Goal: Information Seeking & Learning: Learn about a topic

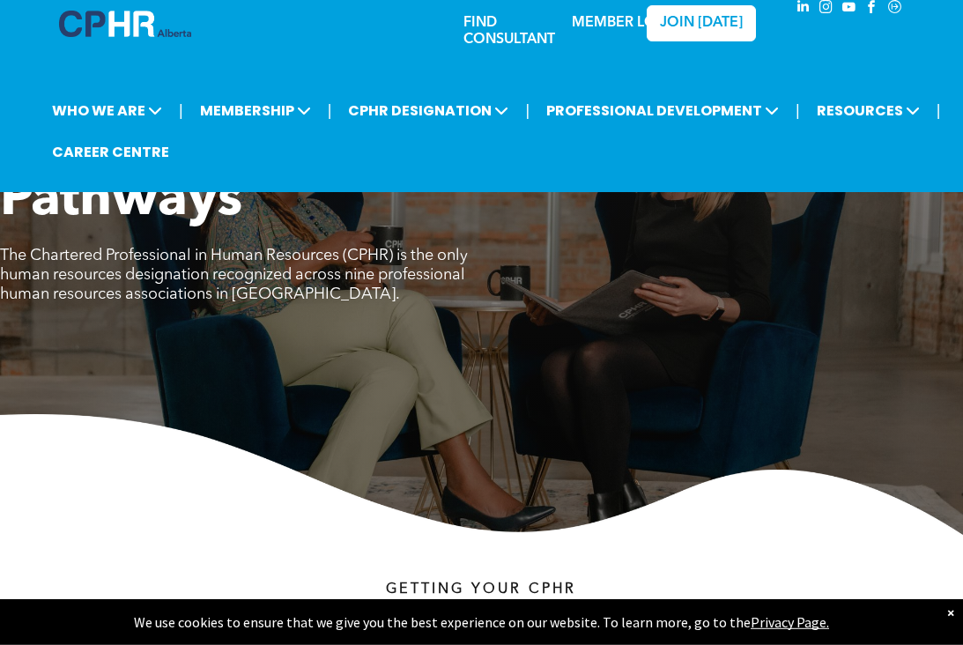
scroll to position [26, 0]
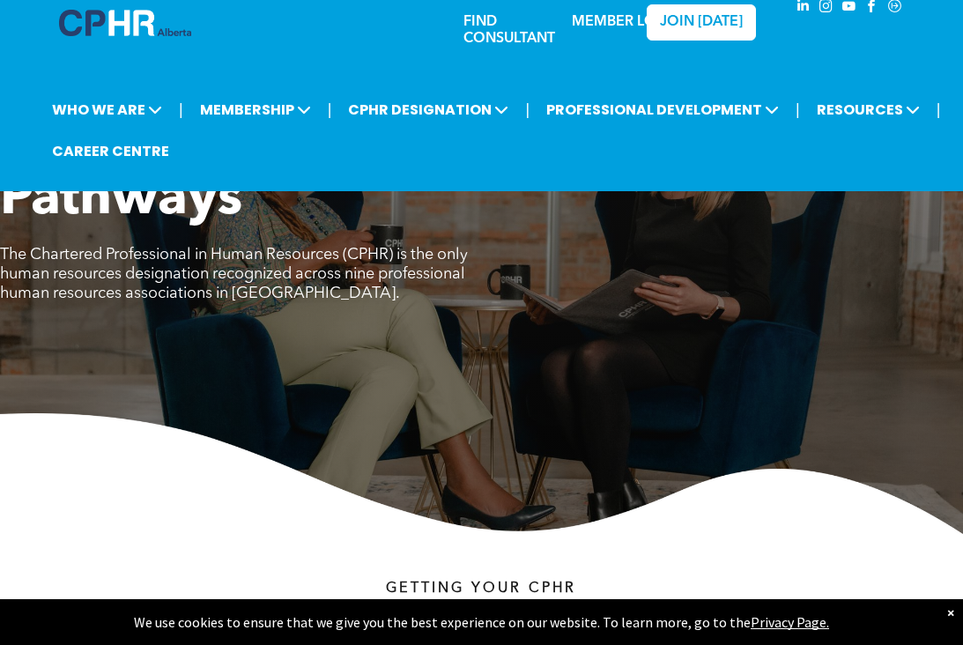
click at [293, 120] on span "MEMBERSHIP" at bounding box center [256, 109] width 122 height 33
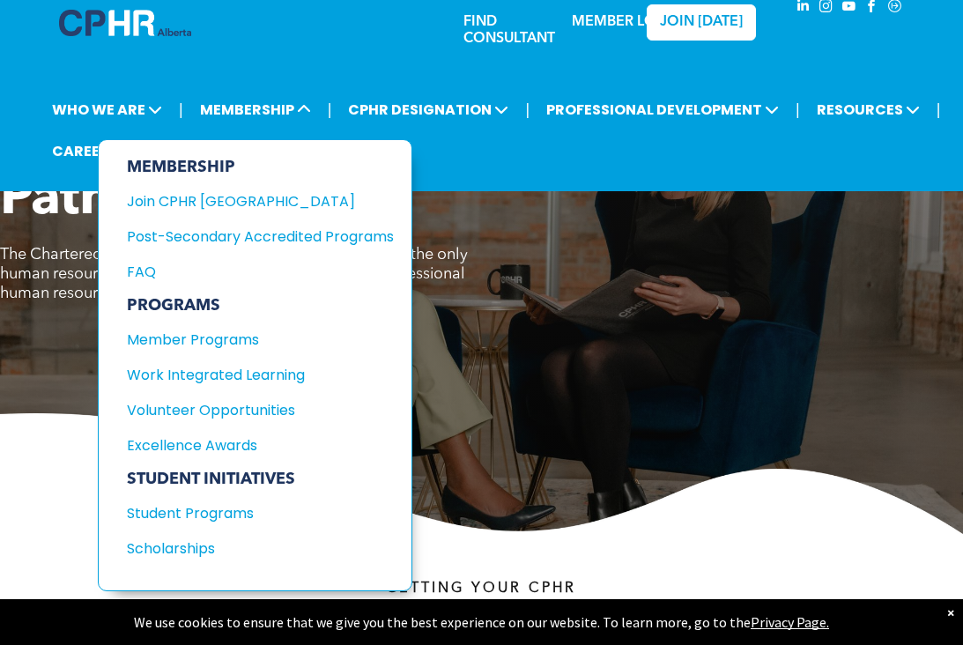
click at [299, 386] on div "Work Integrated Learning" at bounding box center [247, 375] width 241 height 22
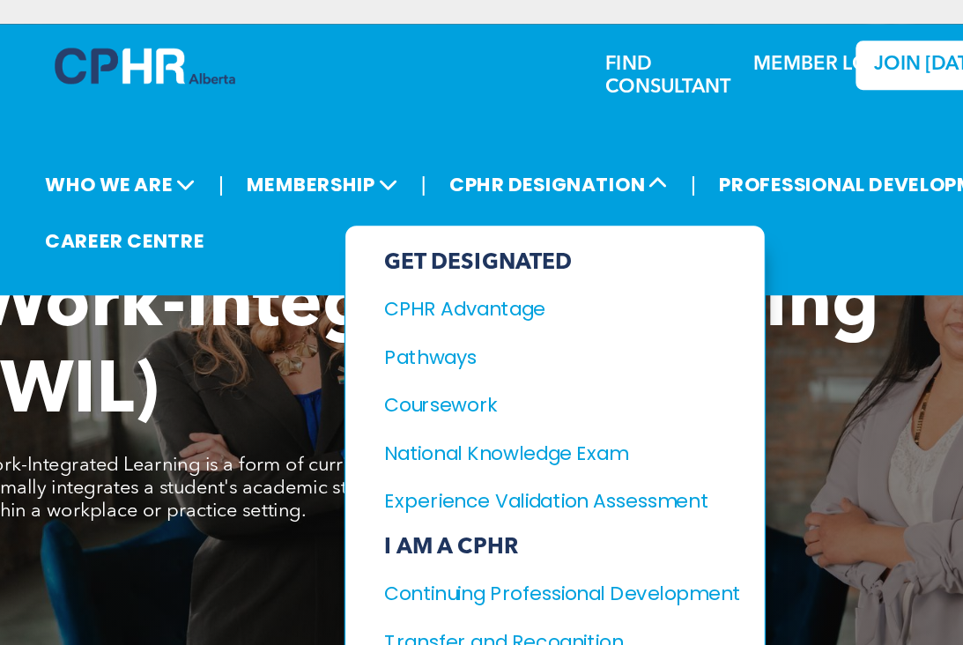
click at [434, 144] on span "CPHR DESIGNATION" at bounding box center [428, 135] width 171 height 33
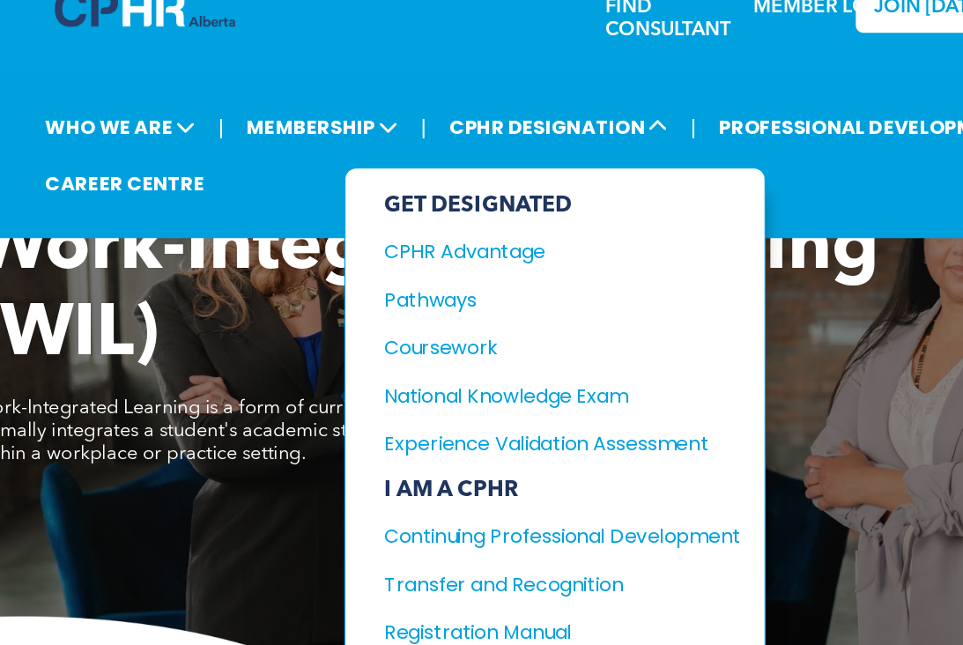
click at [506, 357] on div "Experience Validation Assessment" at bounding box center [418, 368] width 235 height 22
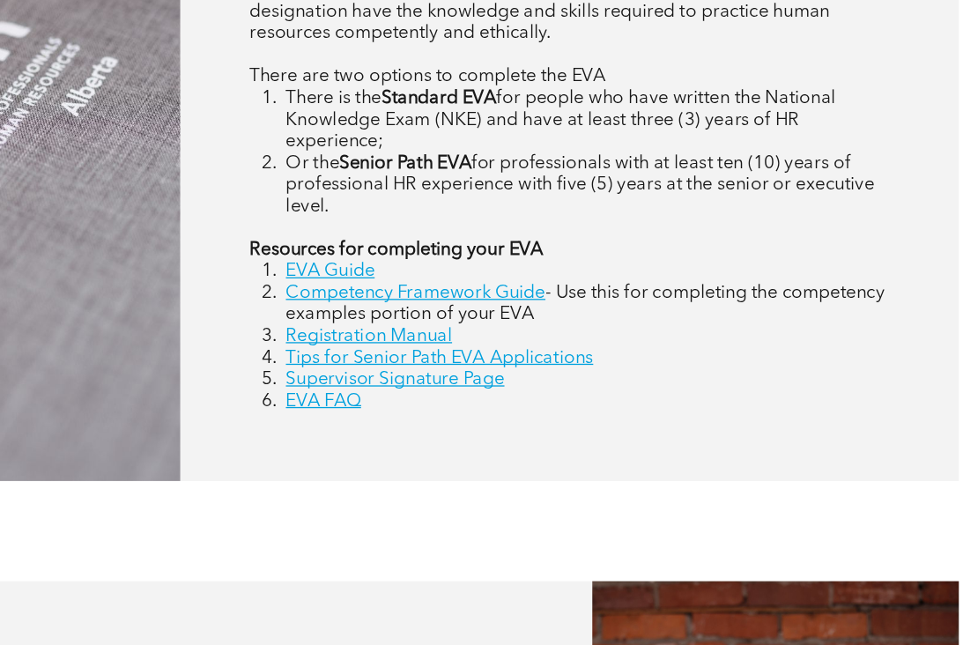
scroll to position [813, 0]
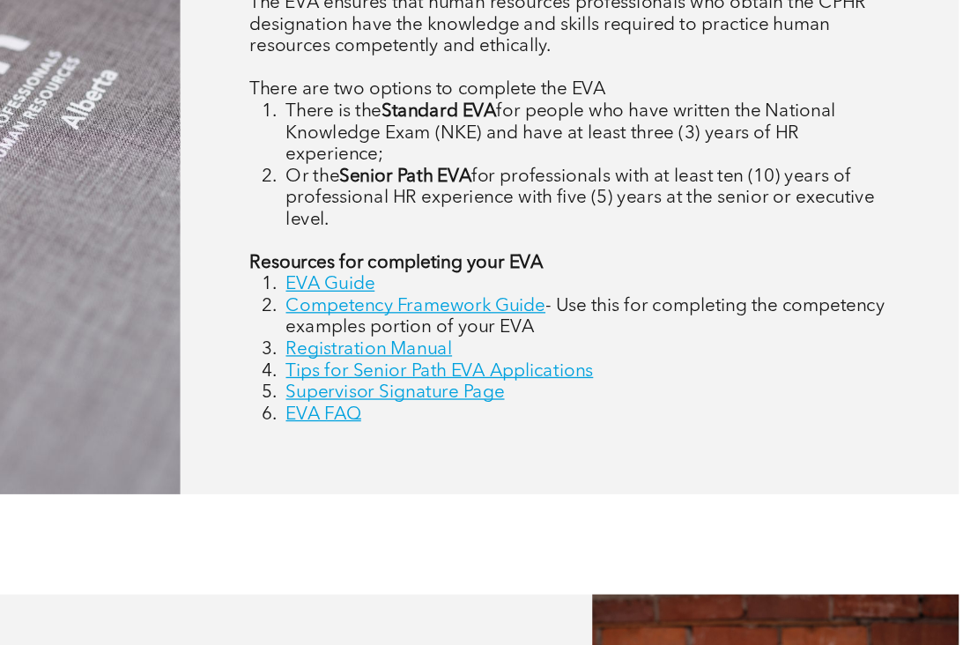
click at [442, 379] on link "Tips for Senior Path EVA Applications" at bounding box center [523, 386] width 238 height 14
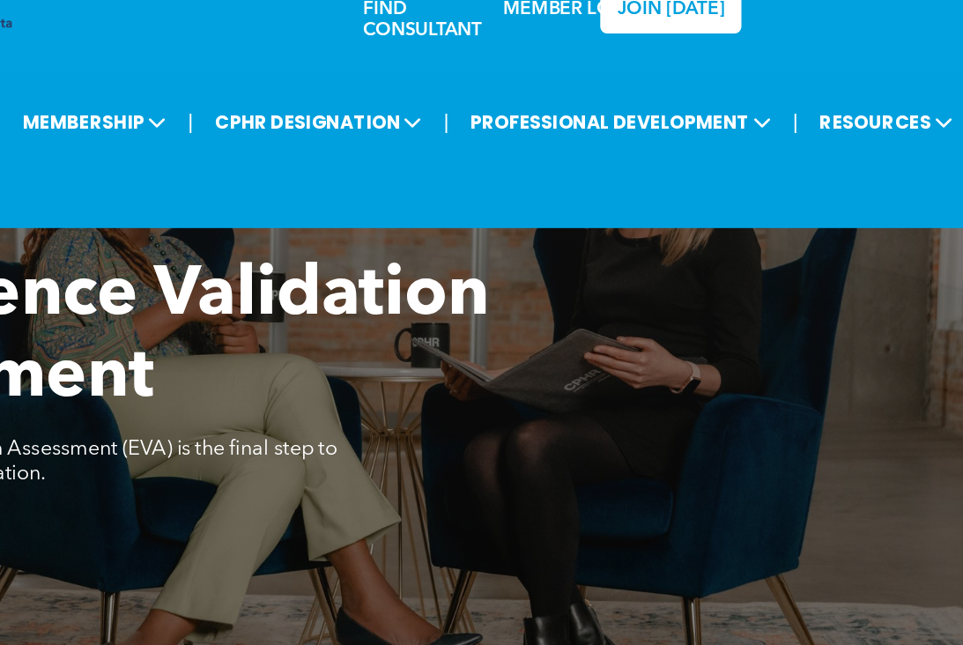
scroll to position [0, 0]
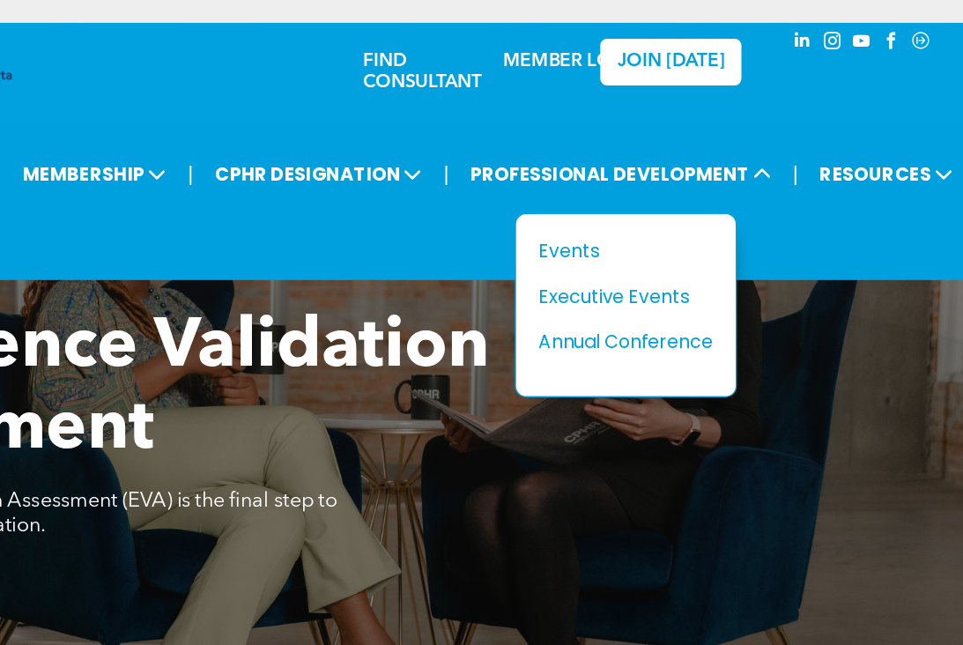
click at [343, 144] on span "CPHR DESIGNATION" at bounding box center [428, 135] width 171 height 33
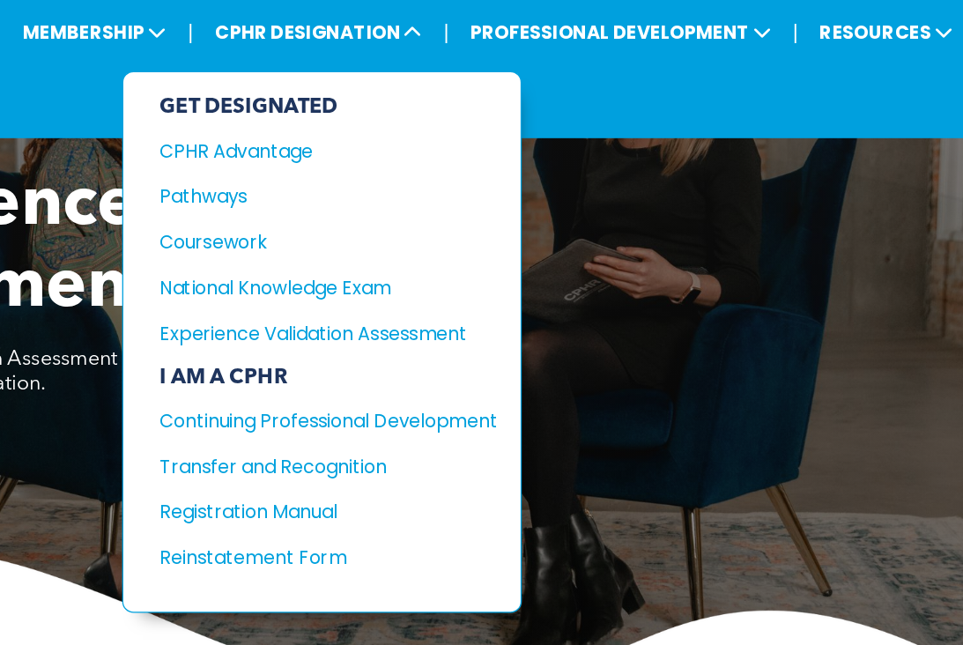
scroll to position [2, 0]
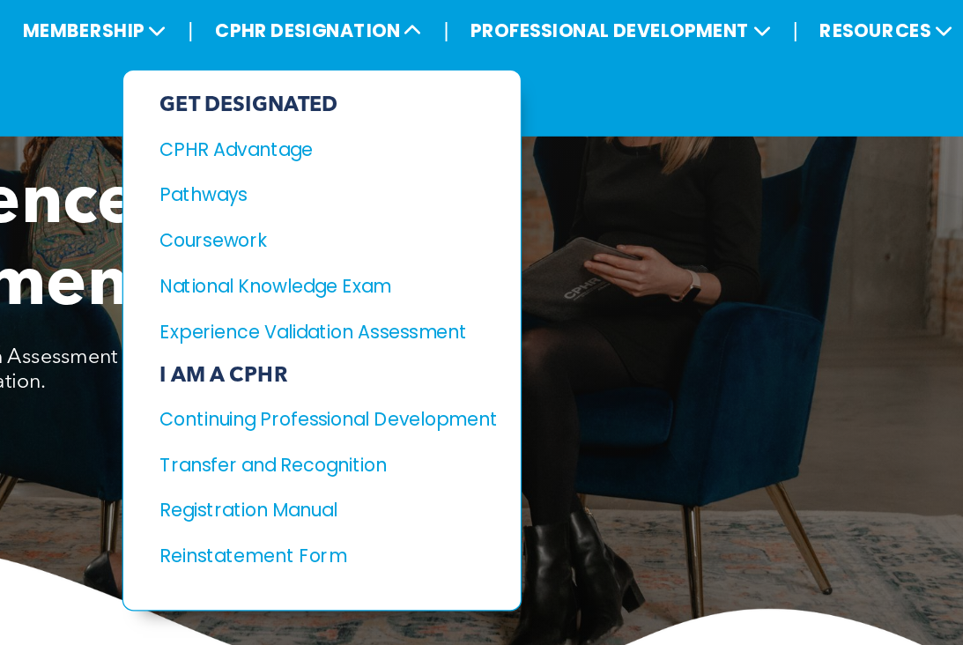
click at [306, 249] on div "Pathways" at bounding box center [423, 260] width 235 height 22
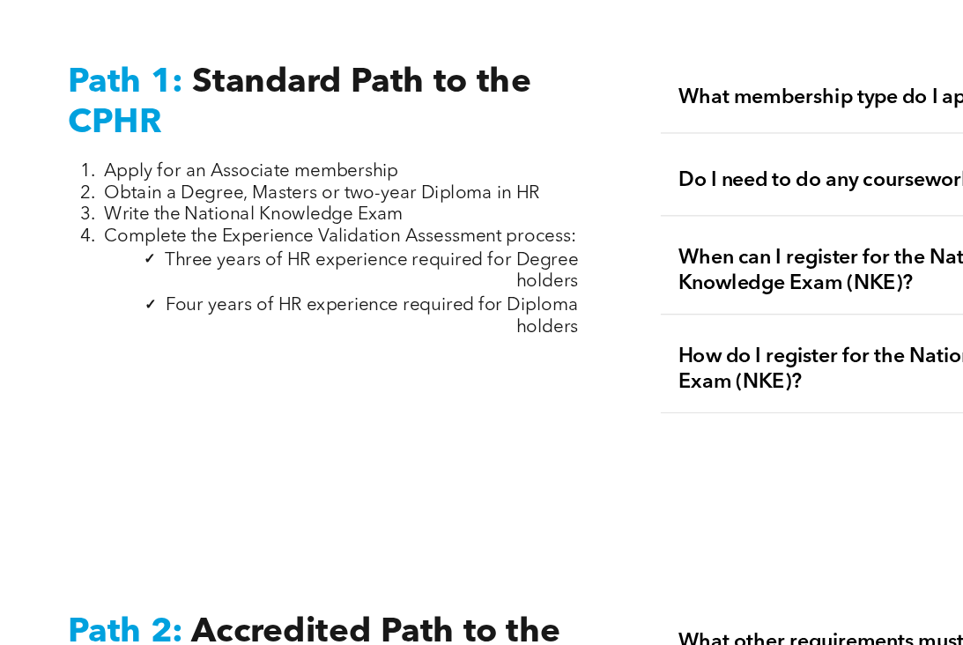
scroll to position [2205, 0]
click at [186, 427] on div "Path 1: Standard Path to the CPHR Apply for an Associate membership Obtain a De…" at bounding box center [481, 296] width 963 height 427
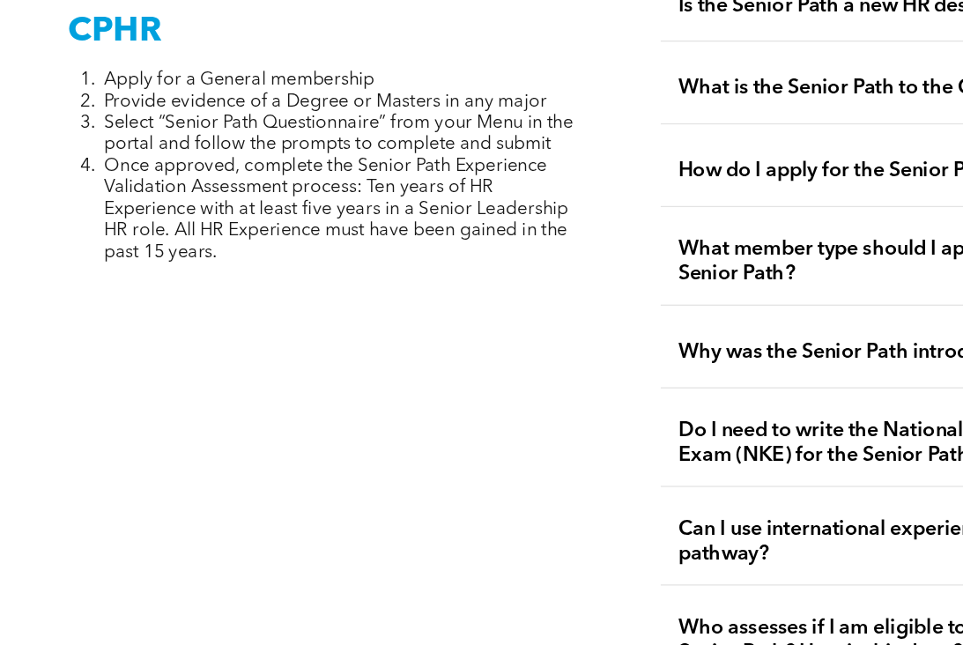
scroll to position [4496, 0]
